Goal: Task Accomplishment & Management: Complete application form

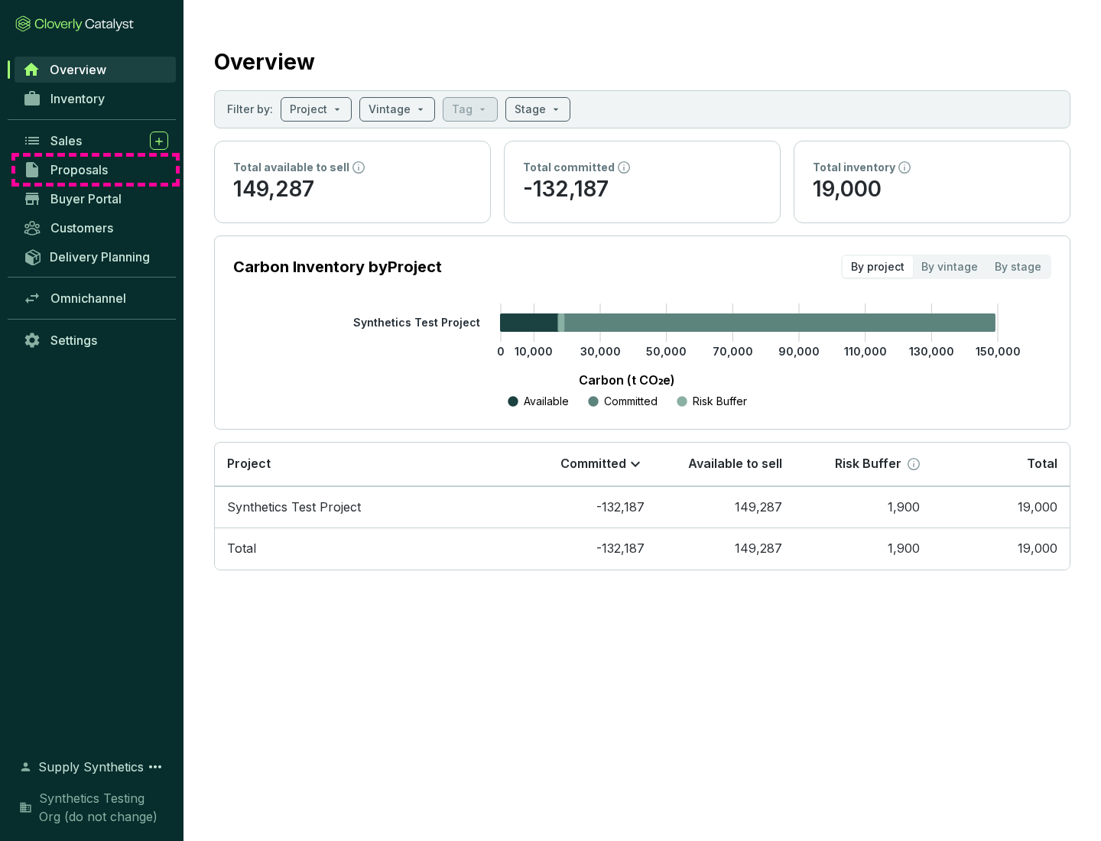
click at [96, 170] on span "Proposals" at bounding box center [78, 169] width 57 height 15
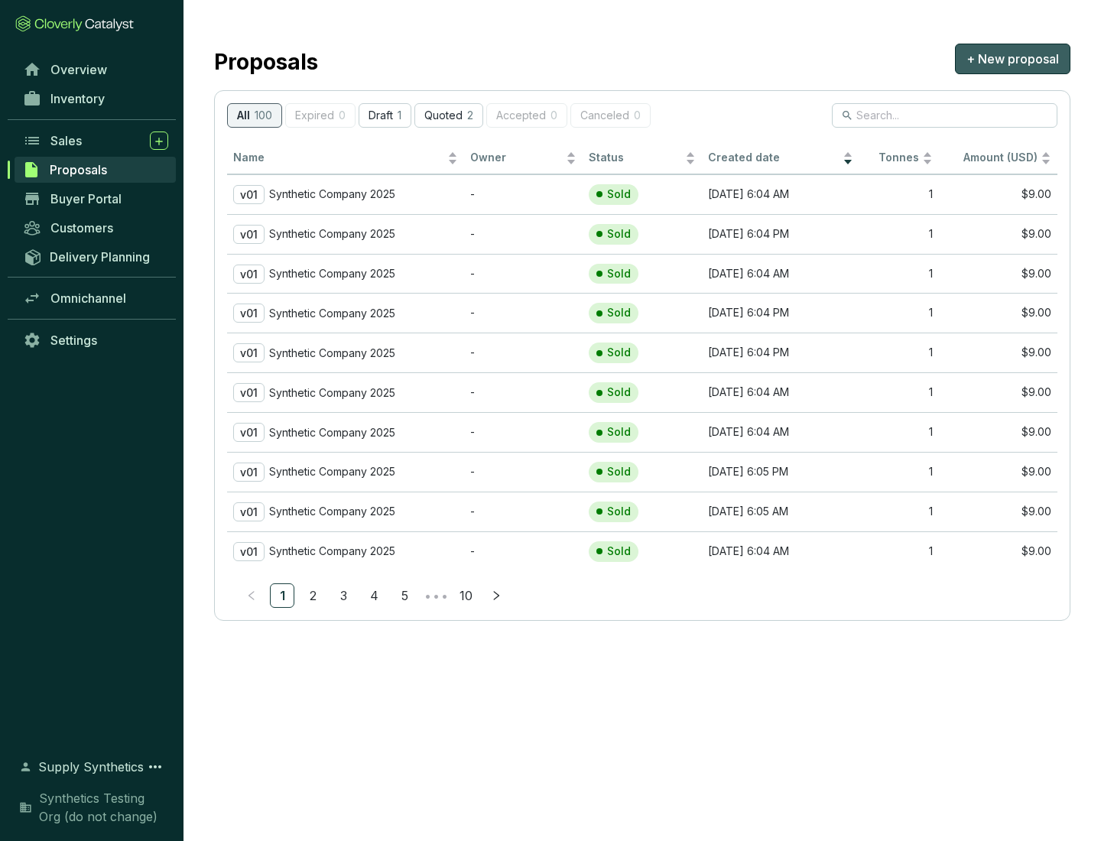
click at [1012, 59] on span "+ New proposal" at bounding box center [1012, 59] width 92 height 18
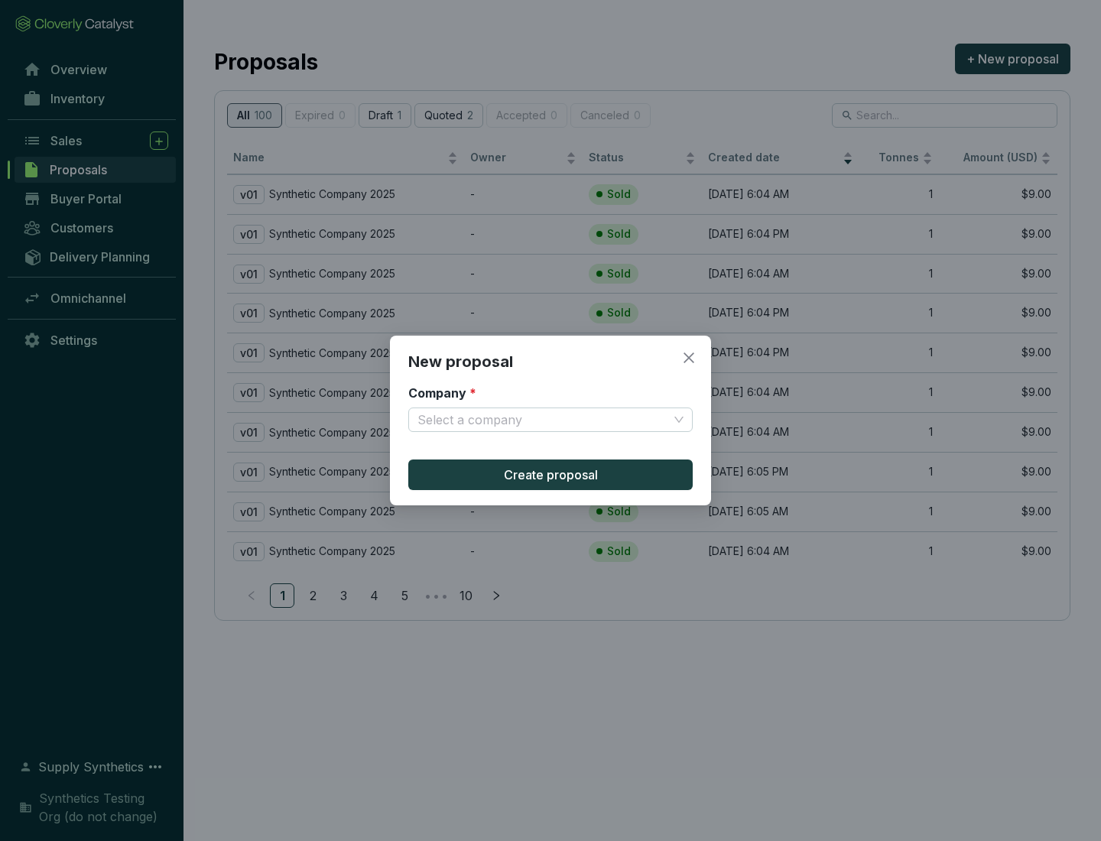
click at [543, 420] on input "Company *" at bounding box center [542, 419] width 251 height 23
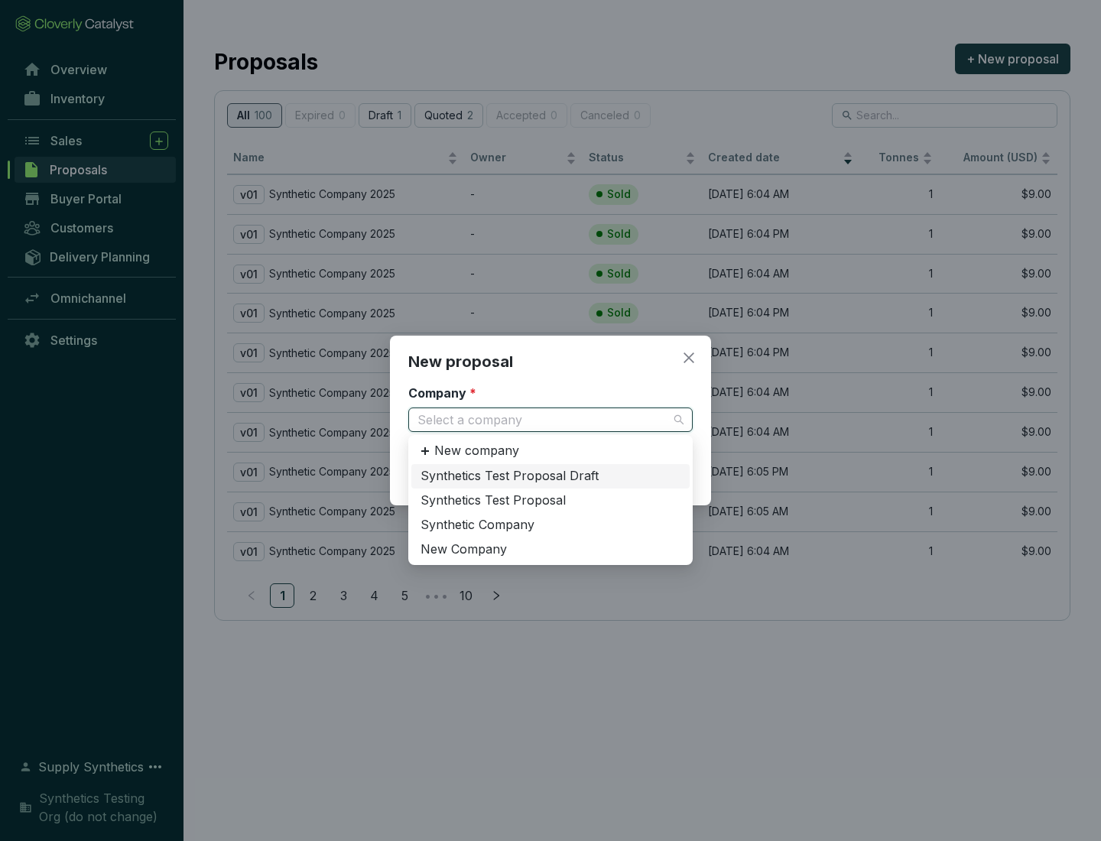
click at [550, 524] on div "Synthetic Company" at bounding box center [550, 525] width 260 height 17
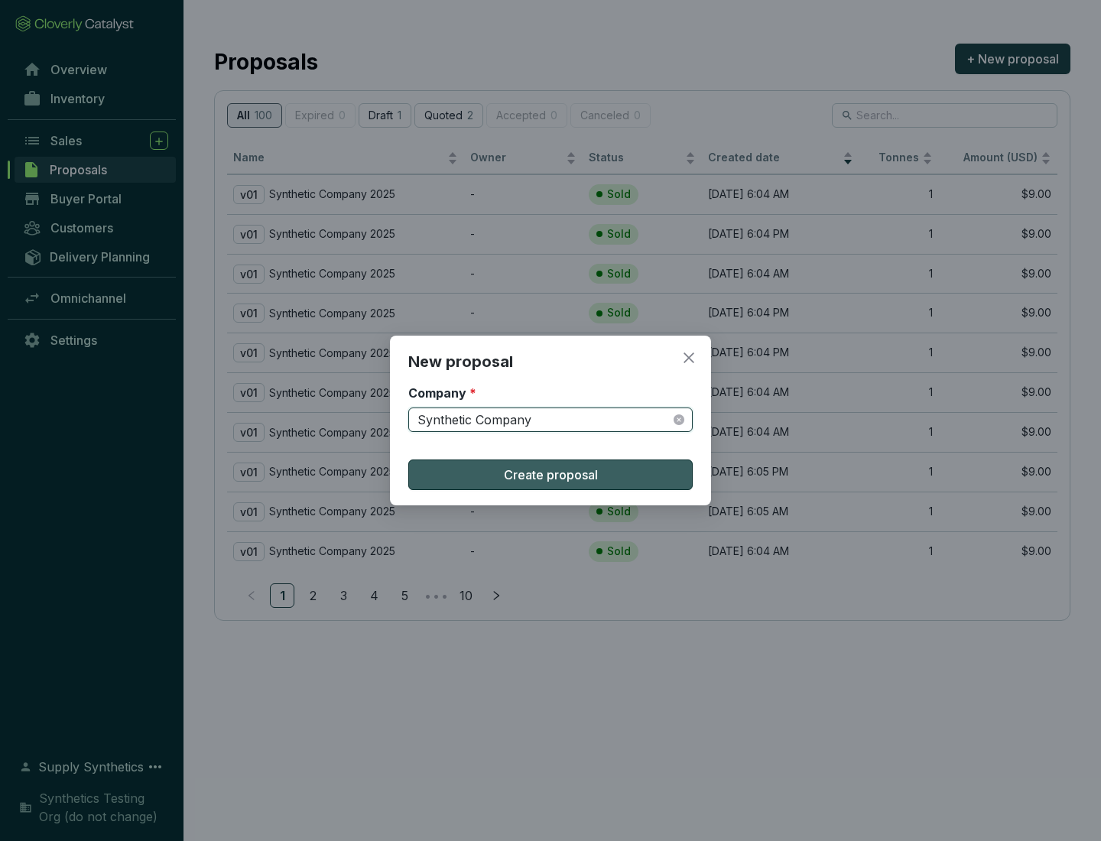
click at [550, 475] on span "Create proposal" at bounding box center [551, 474] width 94 height 18
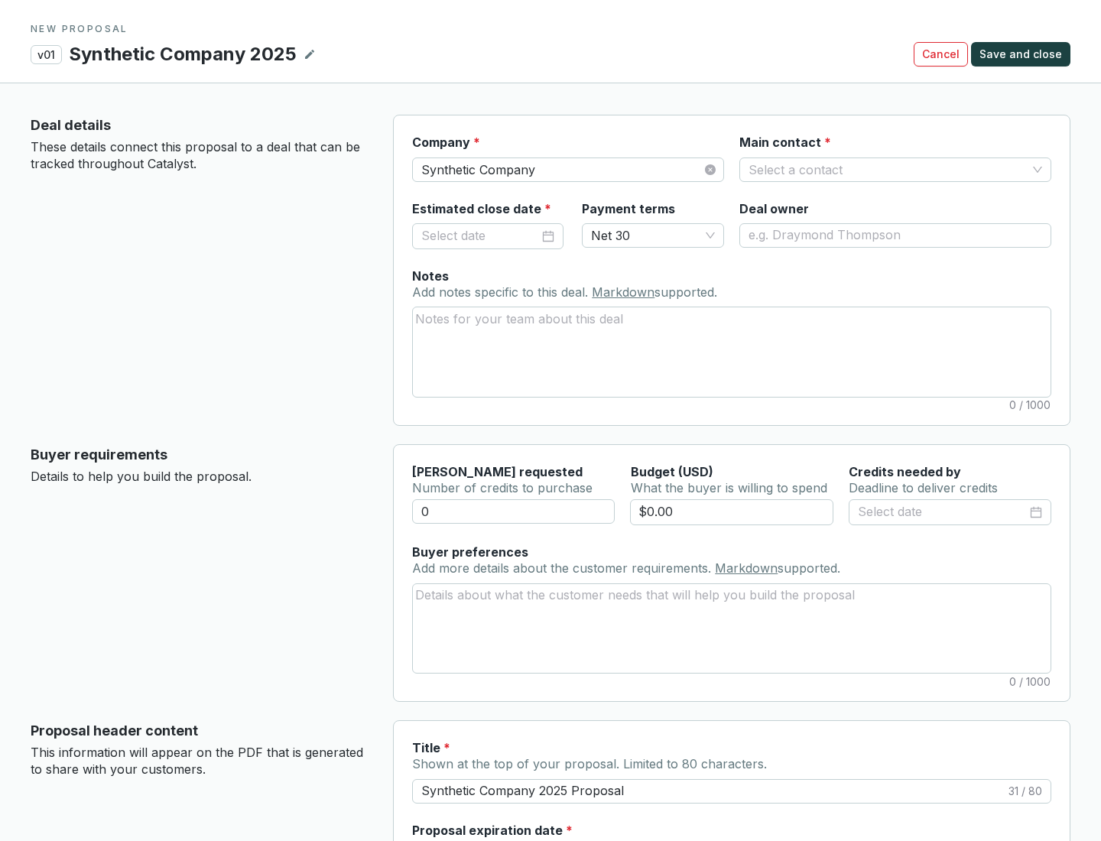
click at [887, 169] on input "Main contact *" at bounding box center [887, 169] width 278 height 23
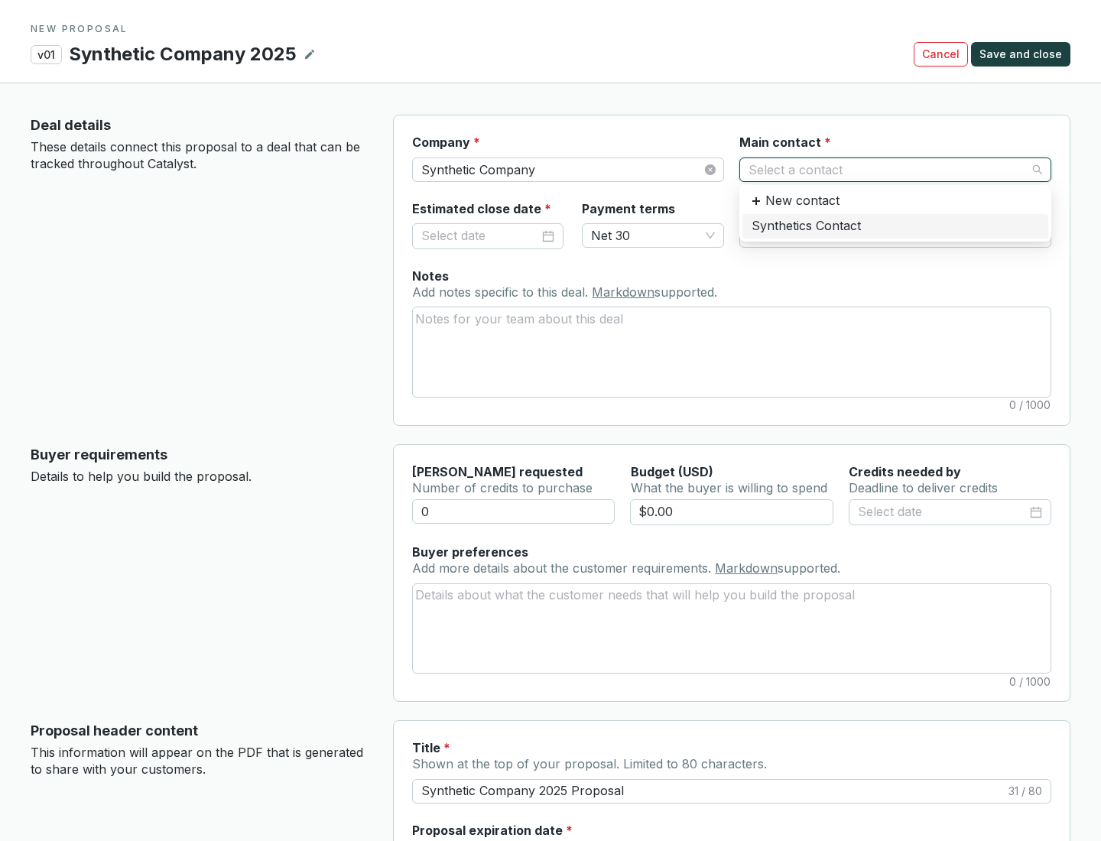
click at [894, 225] on div "Synthetics Contact" at bounding box center [894, 226] width 287 height 17
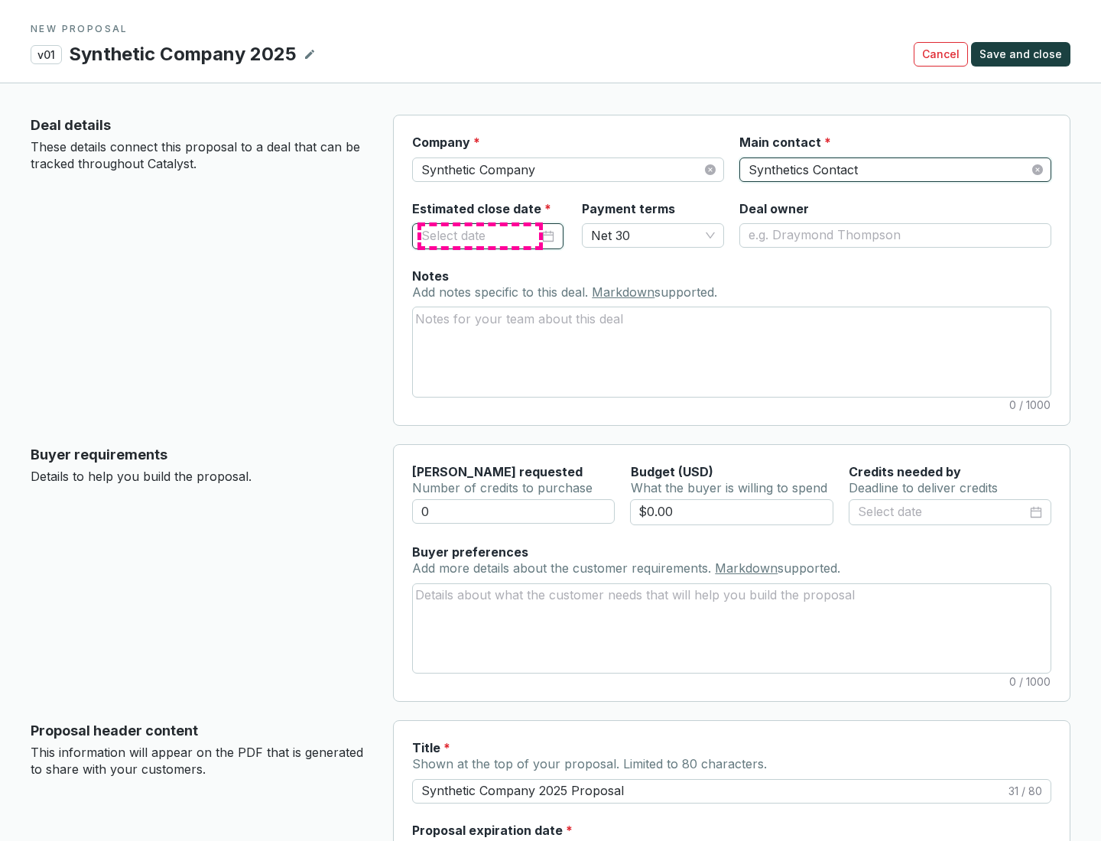
click at [480, 235] on input "Estimated close date *" at bounding box center [480, 236] width 118 height 20
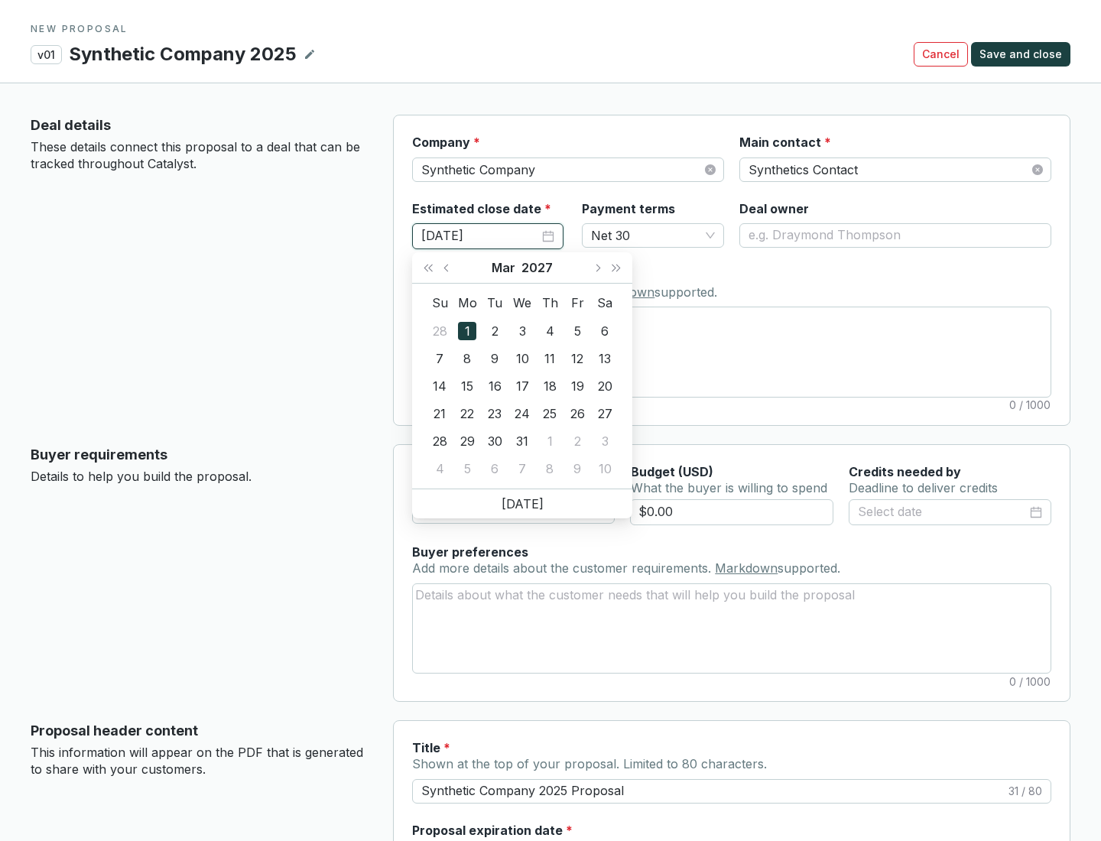
type input "[DATE]"
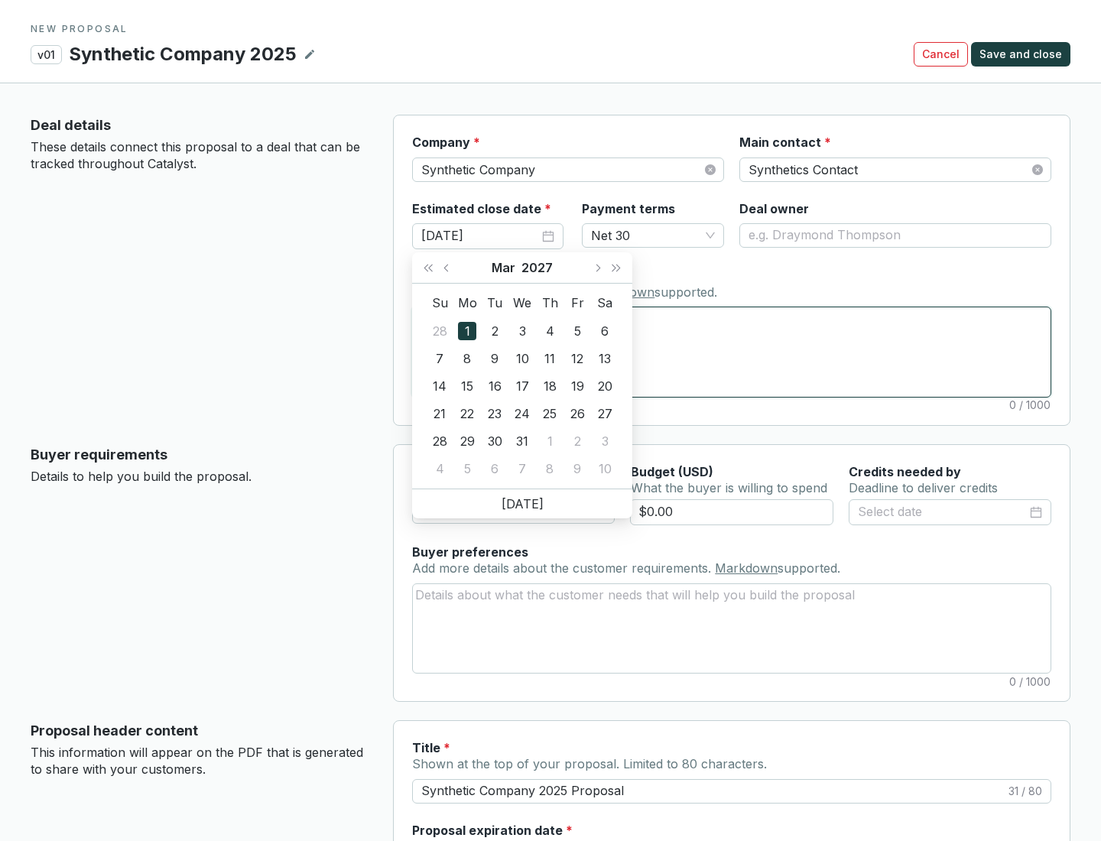
click at [731, 352] on textarea "Notes Add notes specific to this deal. Markdown supported." at bounding box center [731, 351] width 637 height 89
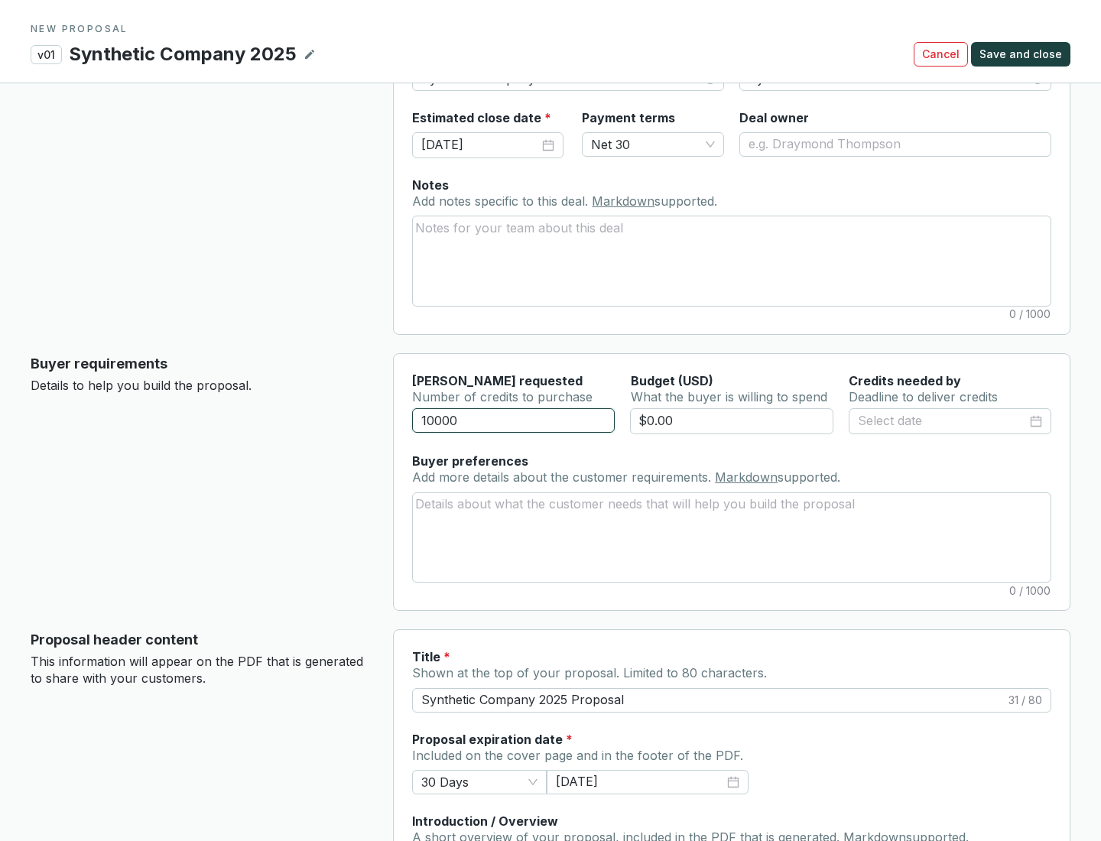
scroll to position [92, 0]
type input "10000"
type input "$0.00"
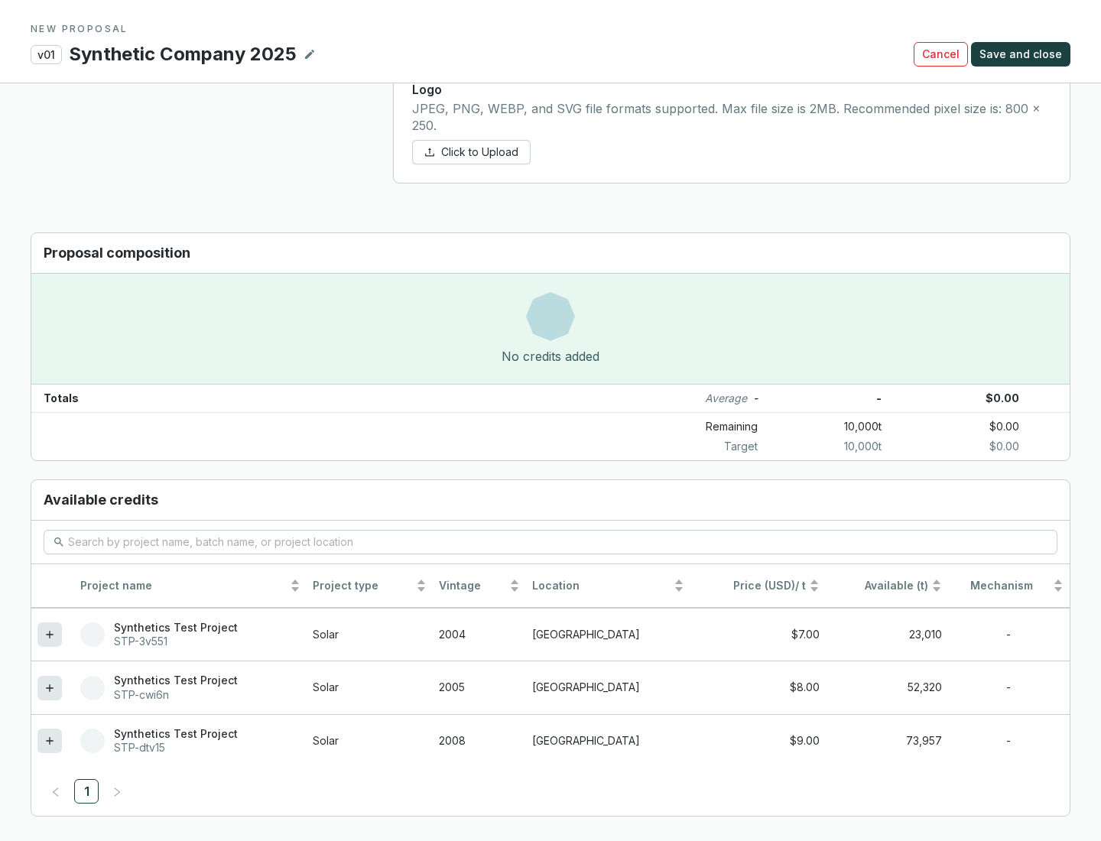
click at [50, 741] on icon at bounding box center [49, 740] width 7 height 7
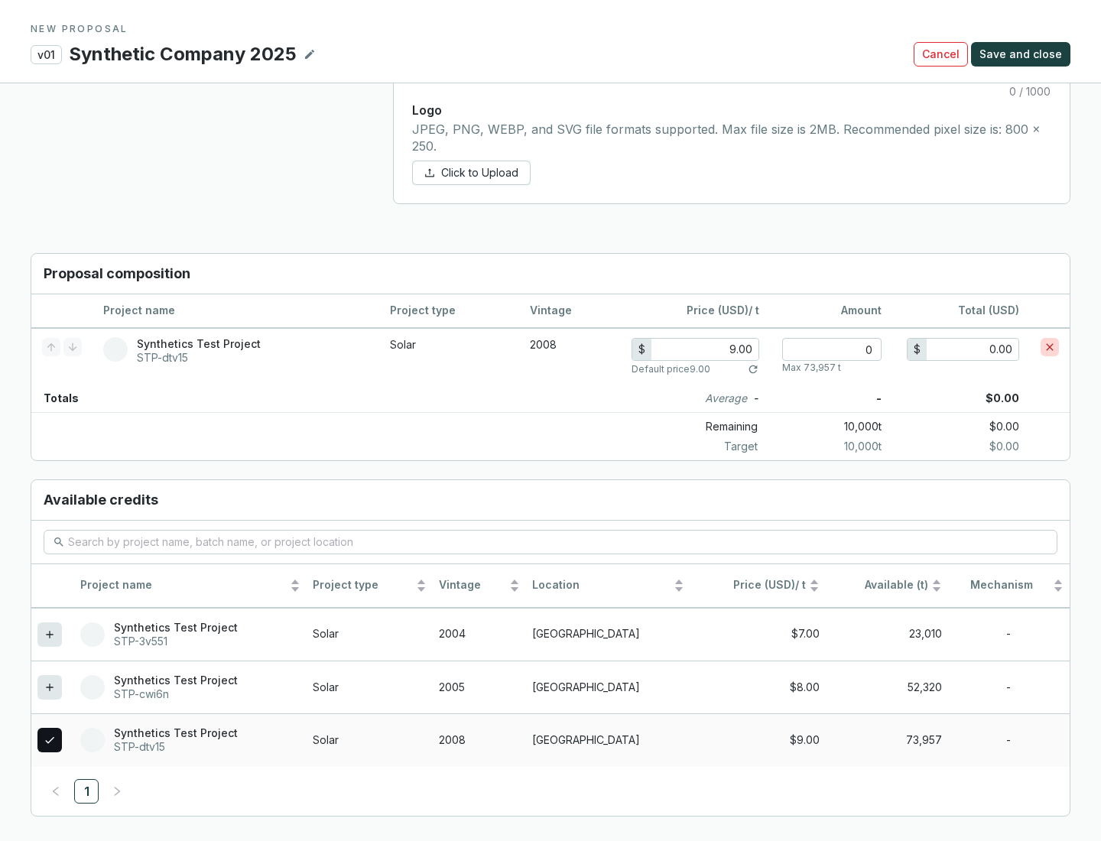
scroll to position [879, 0]
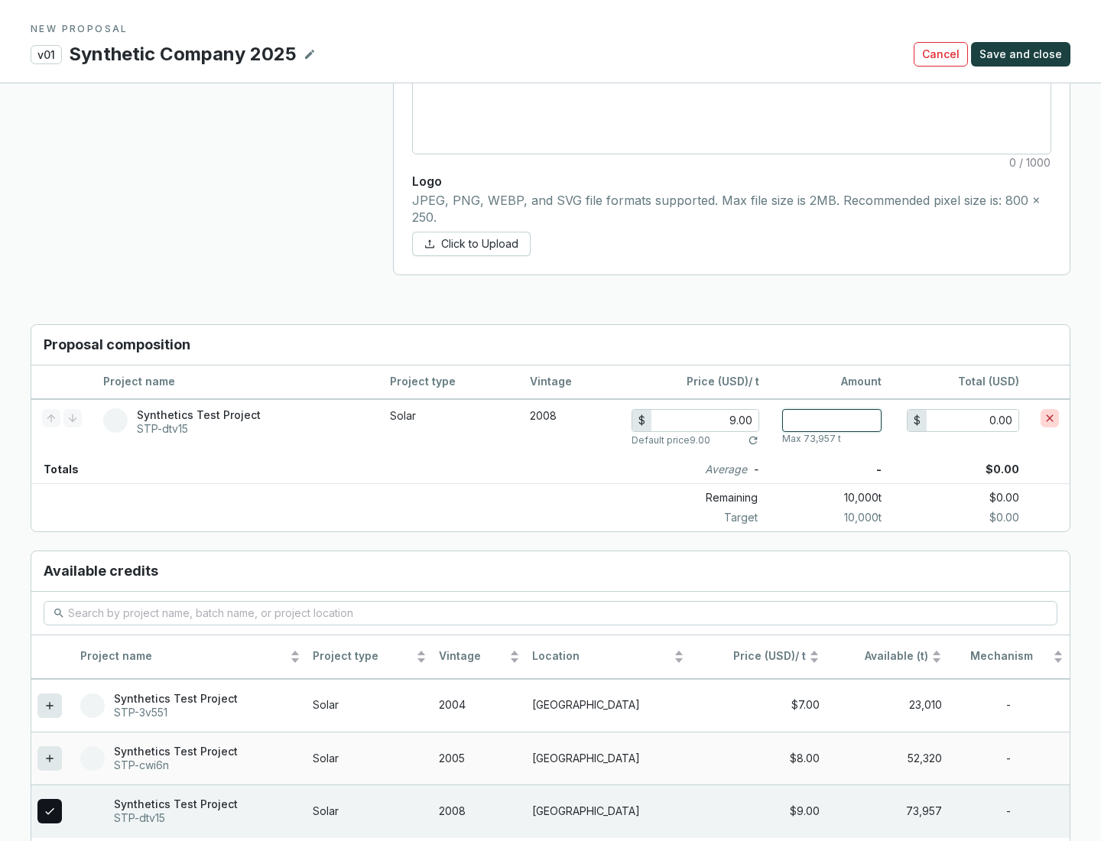
type input "1"
type input "9.00"
type input "1"
click at [1023, 54] on span "Save and close" at bounding box center [1020, 54] width 83 height 15
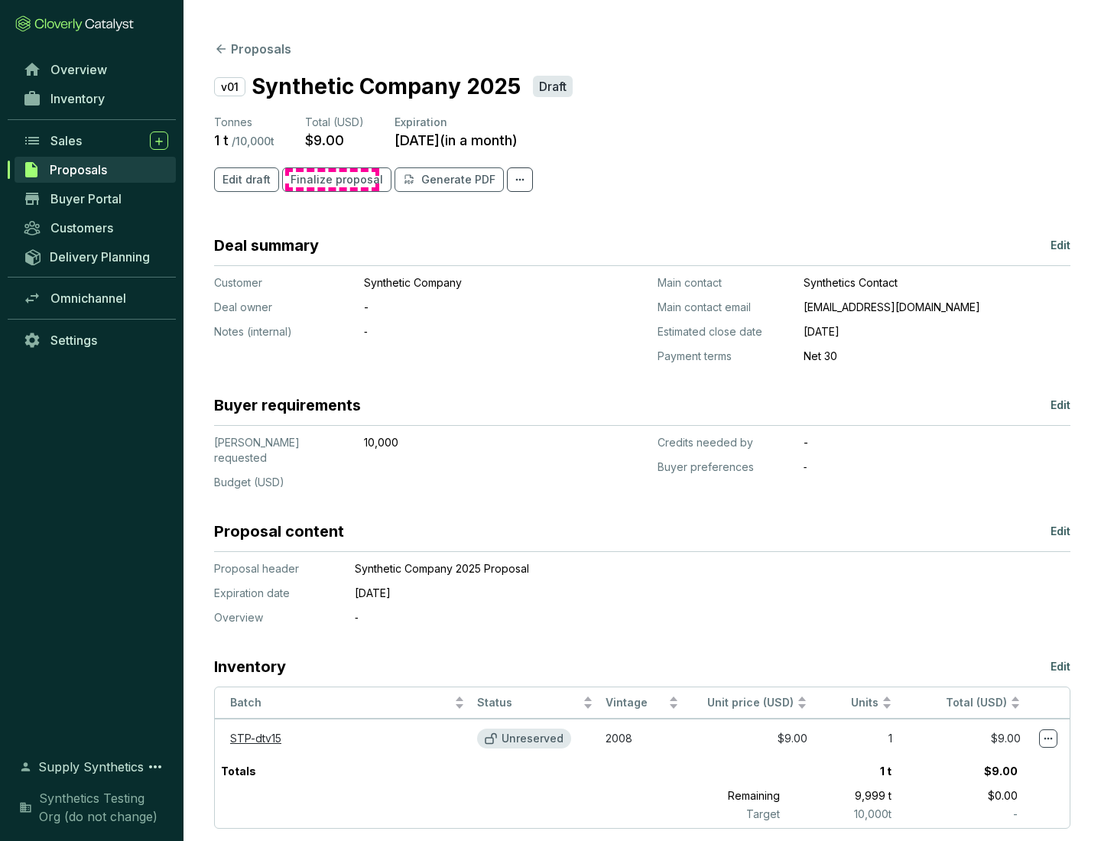
click at [332, 180] on span "Finalize proposal" at bounding box center [336, 179] width 92 height 15
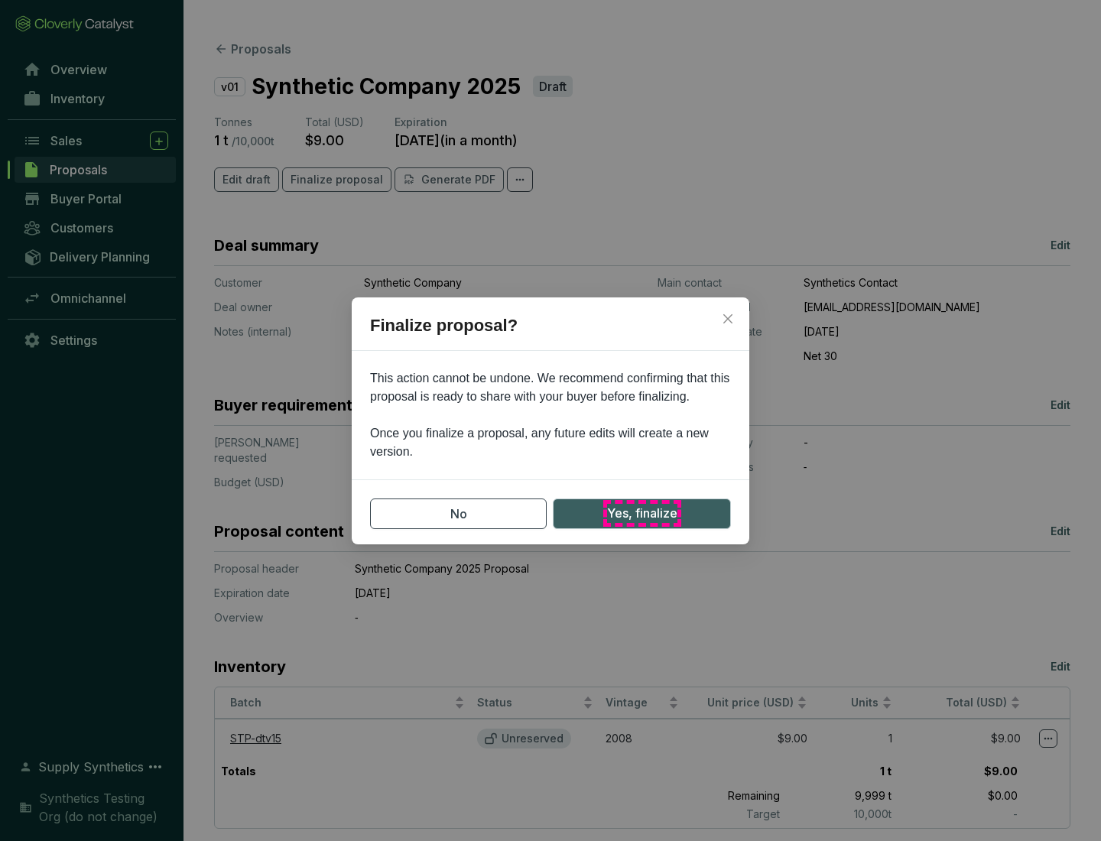
click at [641, 513] on span "Yes, finalize" at bounding box center [642, 513] width 70 height 19
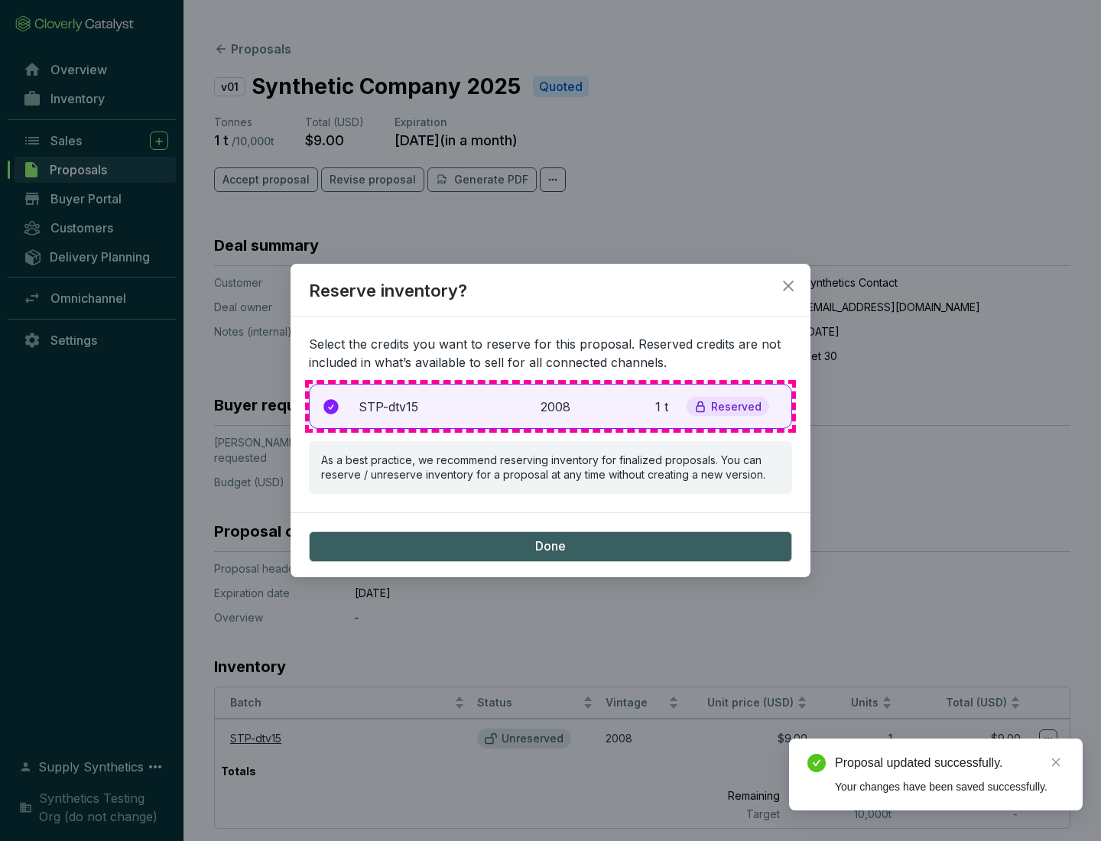
click at [550, 406] on p "2008" at bounding box center [557, 406] width 34 height 18
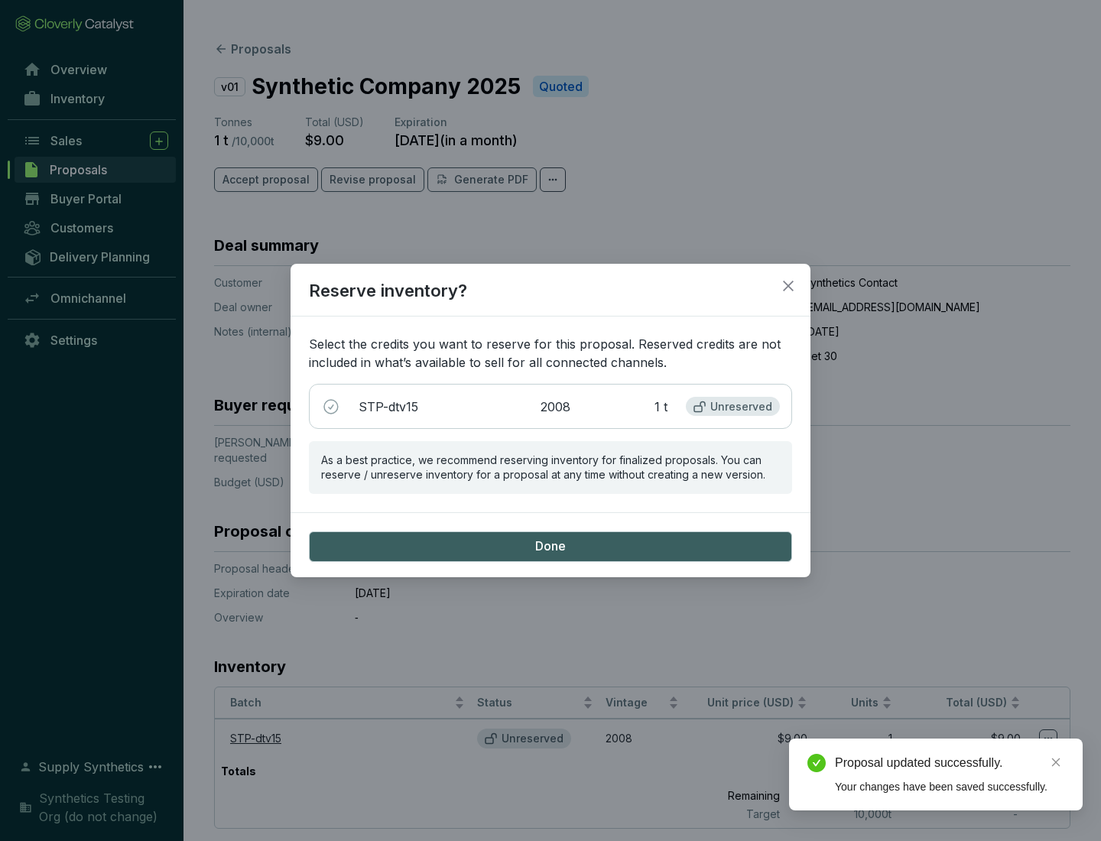
click at [550, 546] on span "Done" at bounding box center [550, 546] width 31 height 17
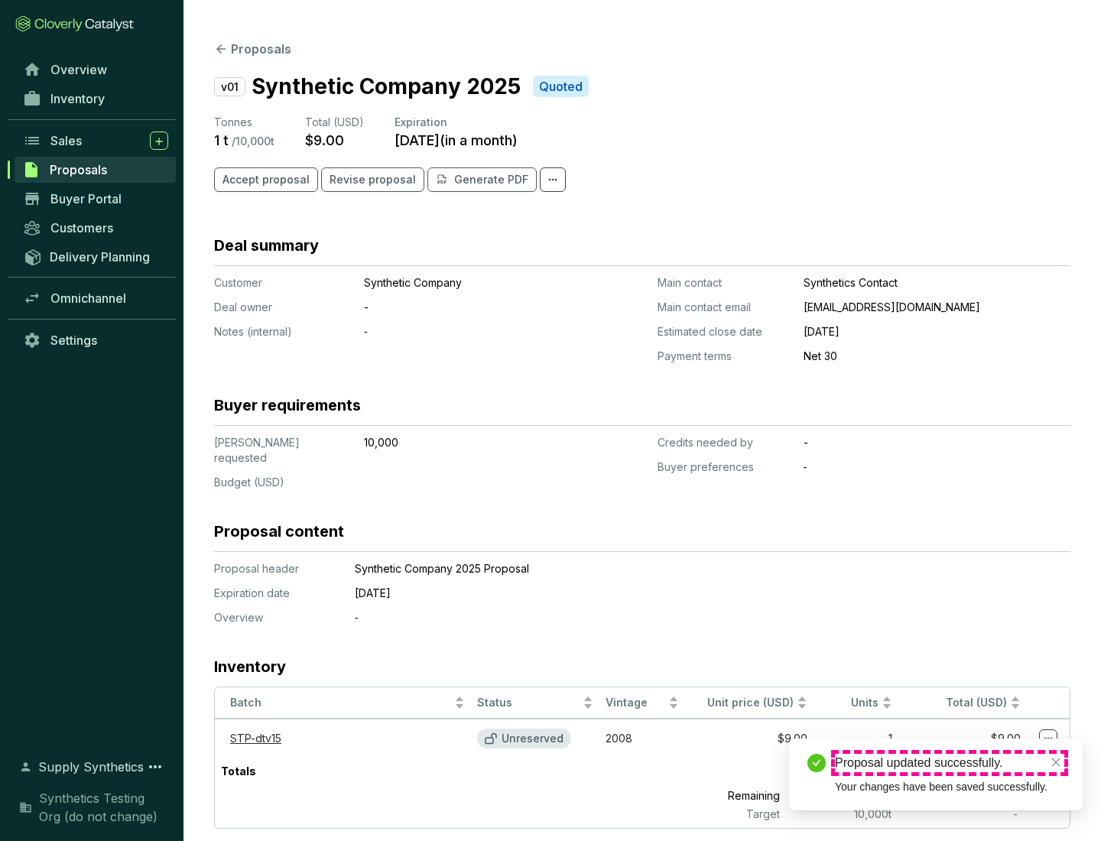
click at [949, 763] on div "Proposal updated successfully." at bounding box center [949, 763] width 229 height 18
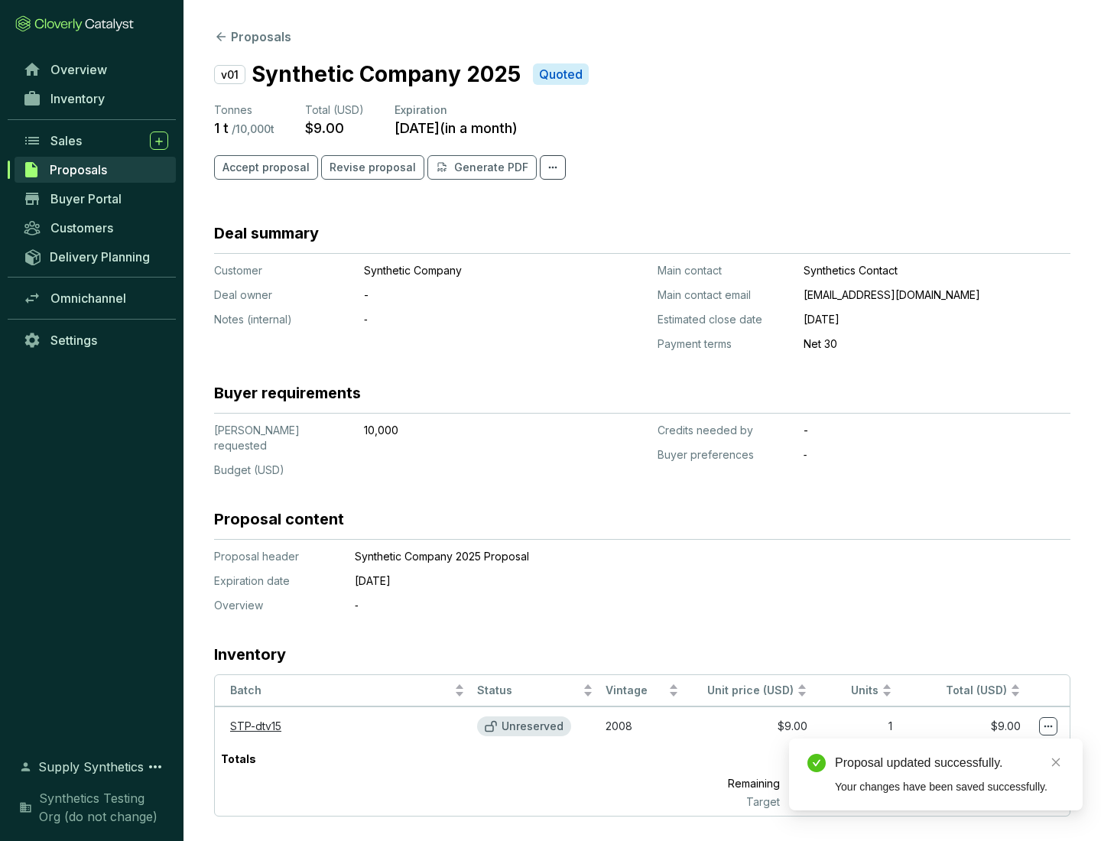
click at [1048, 725] on icon at bounding box center [1048, 726] width 8 height 2
click at [1001, 745] on div "Proposal updated successfully. Your changes have been saved successfully." at bounding box center [935, 774] width 293 height 72
click at [949, 763] on div "Proposal updated successfully." at bounding box center [949, 763] width 229 height 18
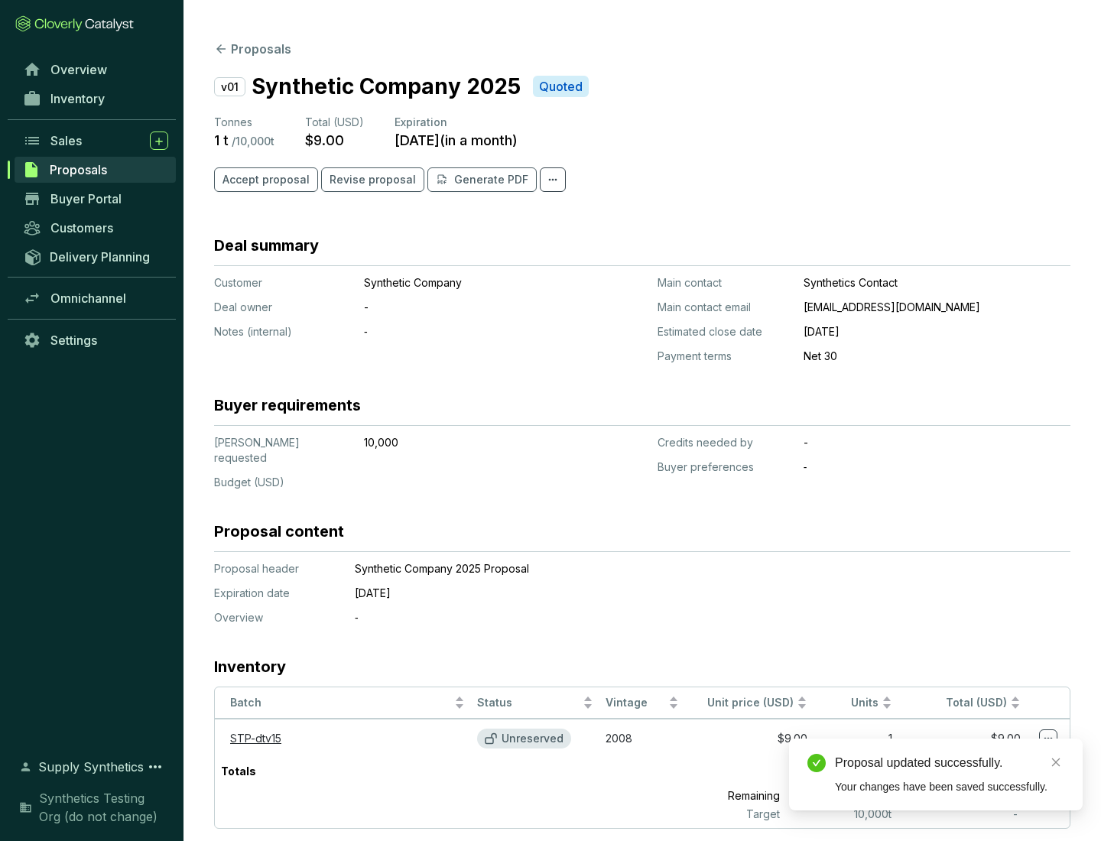
click at [264, 180] on span "Accept proposal" at bounding box center [265, 179] width 87 height 15
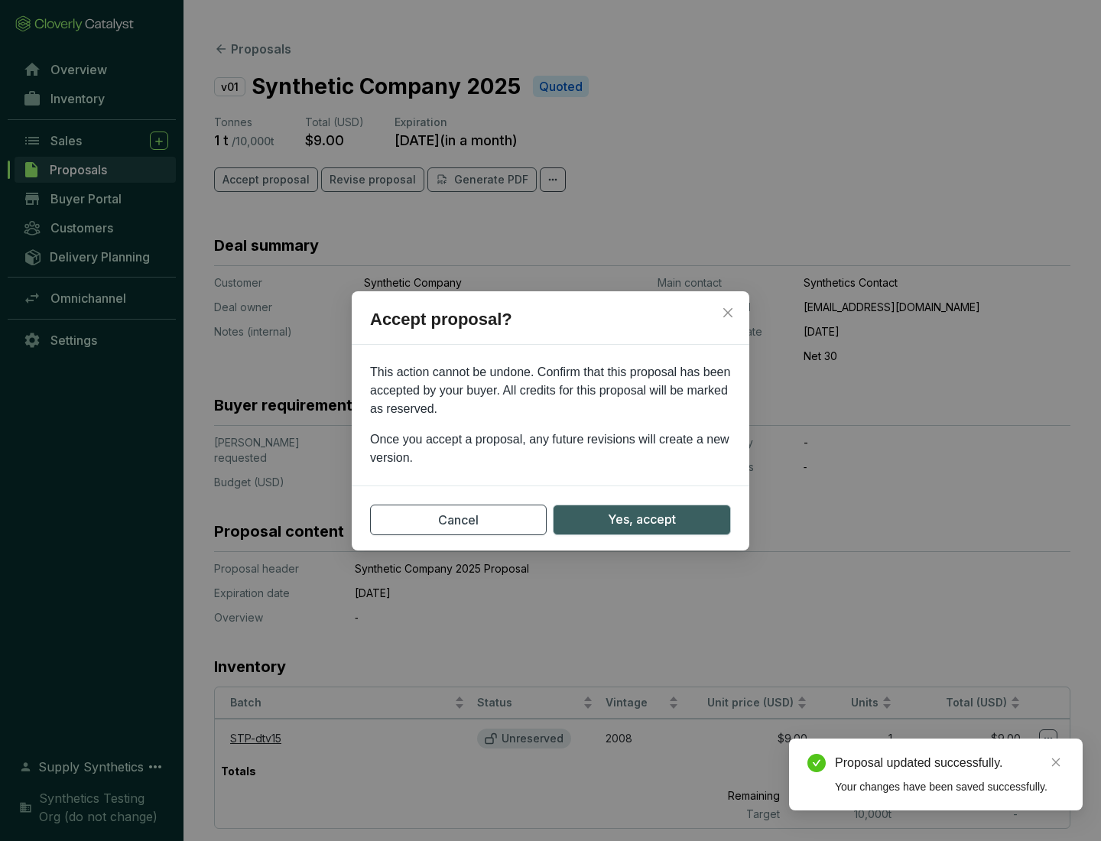
click at [641, 519] on span "Yes, accept" at bounding box center [642, 519] width 68 height 19
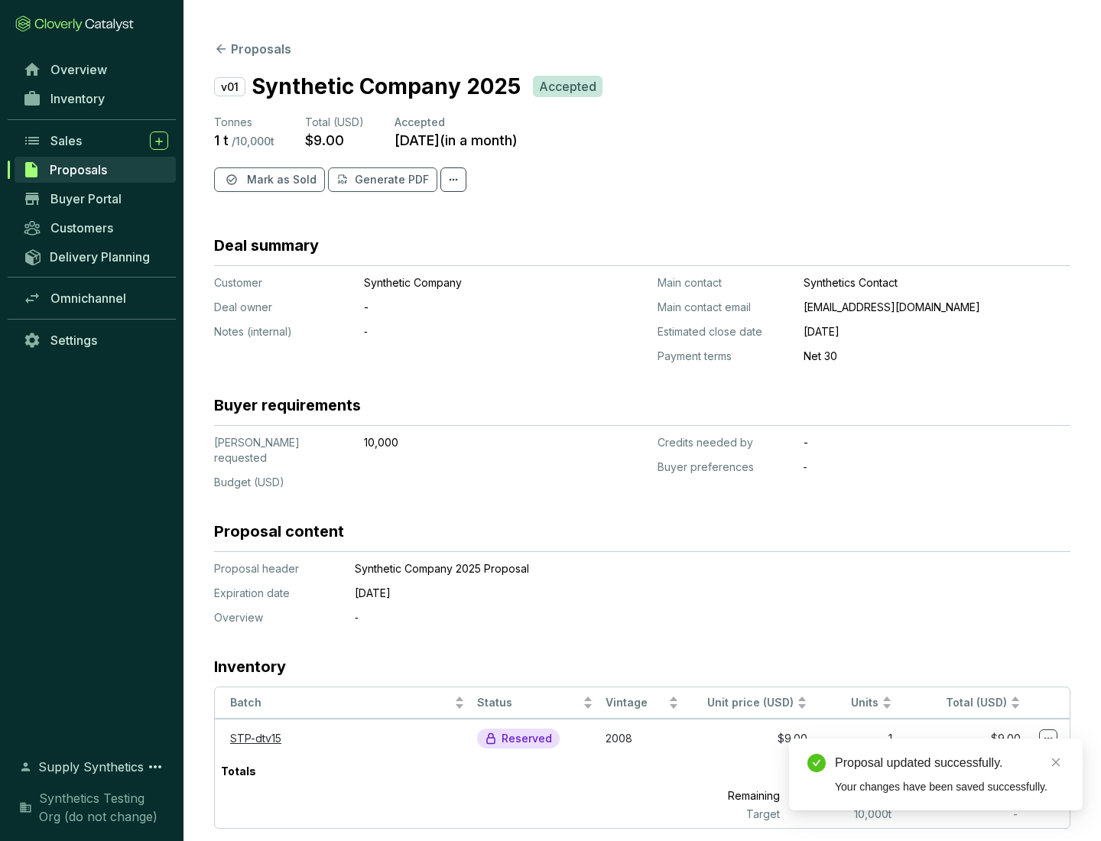
click at [280, 180] on span "Mark as Sold" at bounding box center [282, 179] width 70 height 15
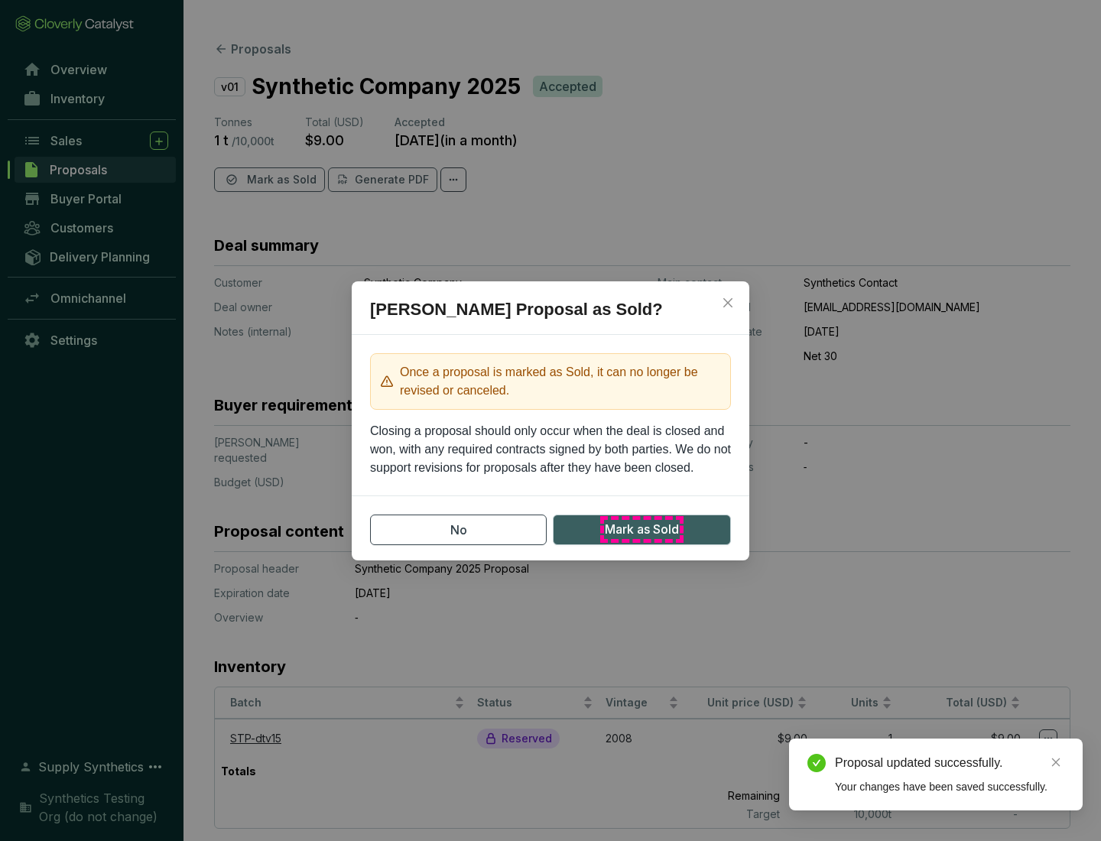
click at [641, 529] on span "Mark as Sold" at bounding box center [642, 529] width 74 height 19
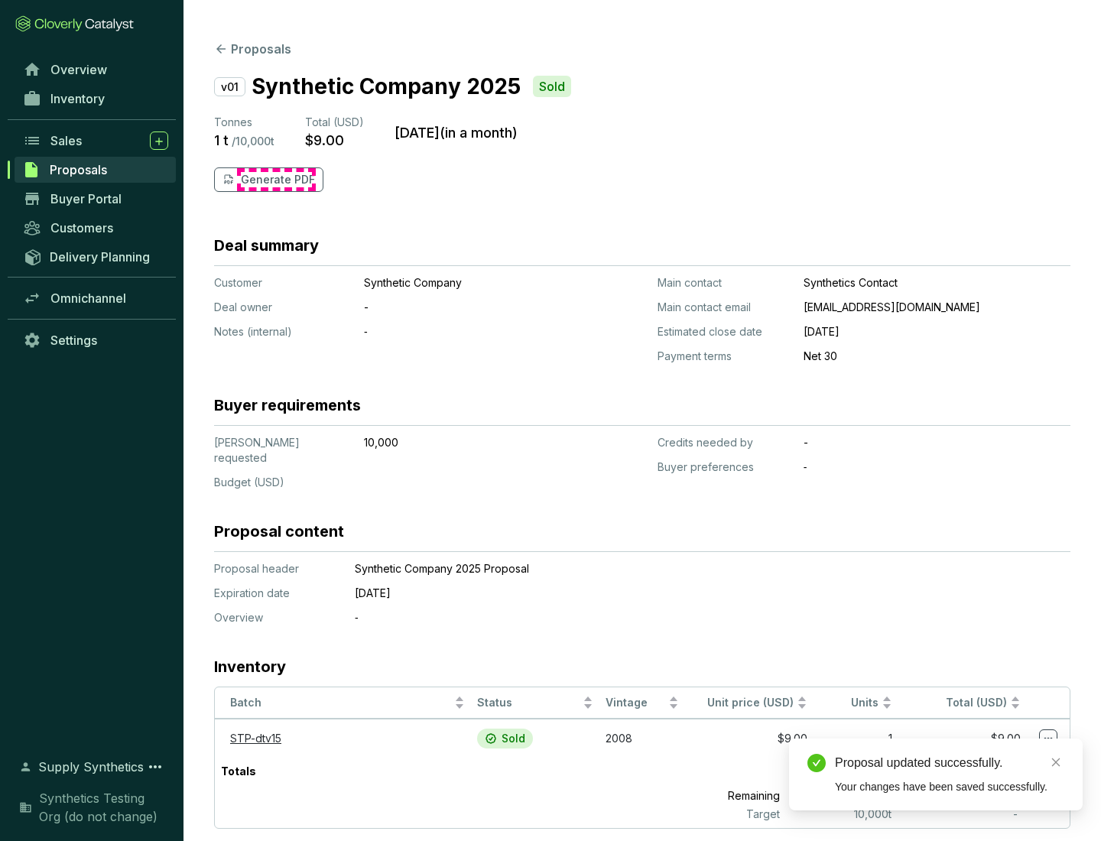
click at [276, 180] on p "Generate PDF" at bounding box center [278, 179] width 74 height 15
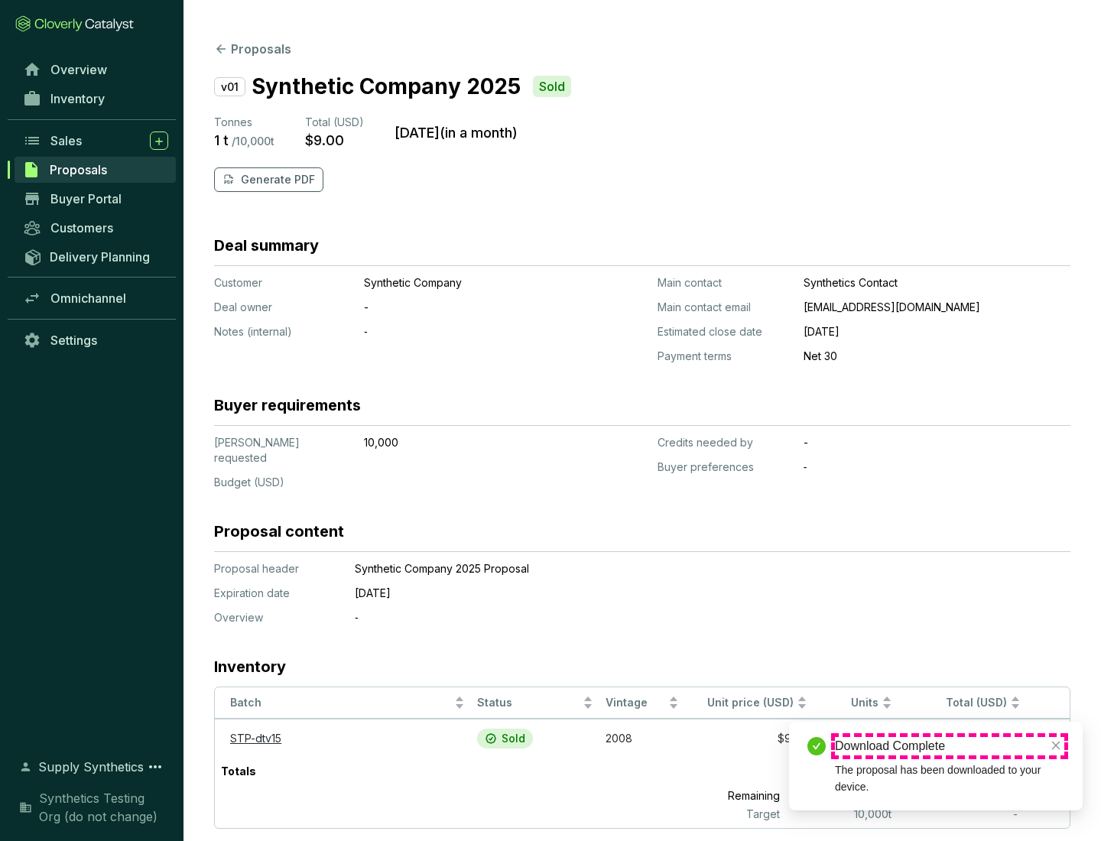
click at [949, 746] on div "Download Complete" at bounding box center [949, 746] width 229 height 18
